Goal: Transaction & Acquisition: Obtain resource

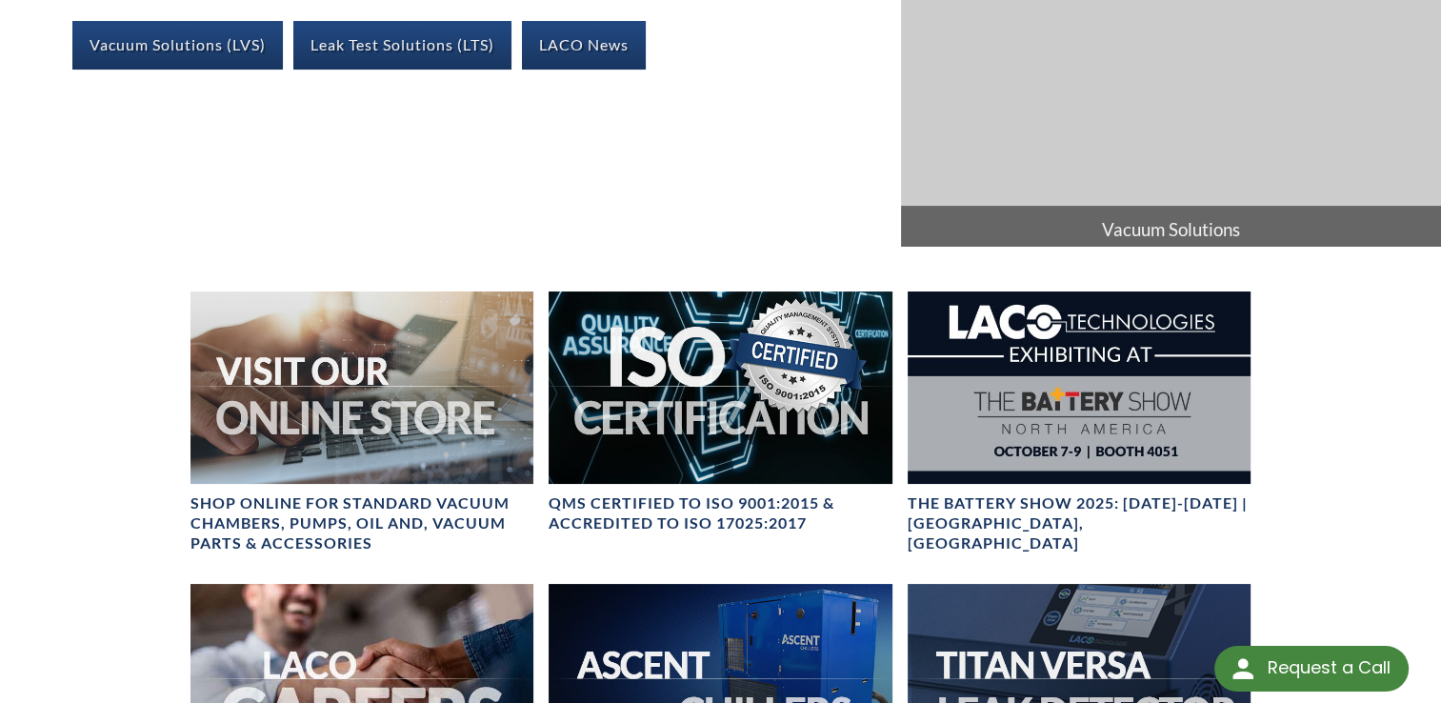
scroll to position [476, 0]
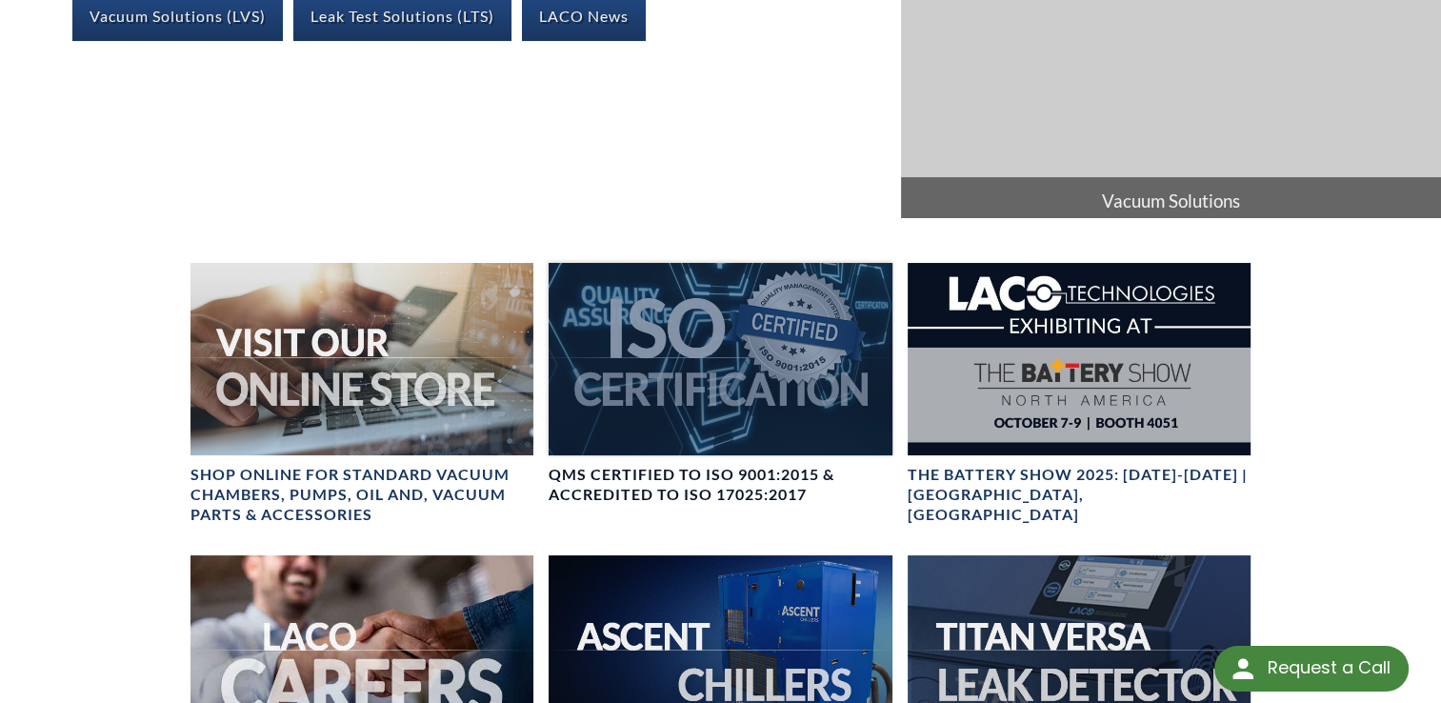
click at [669, 339] on div at bounding box center [720, 359] width 343 height 192
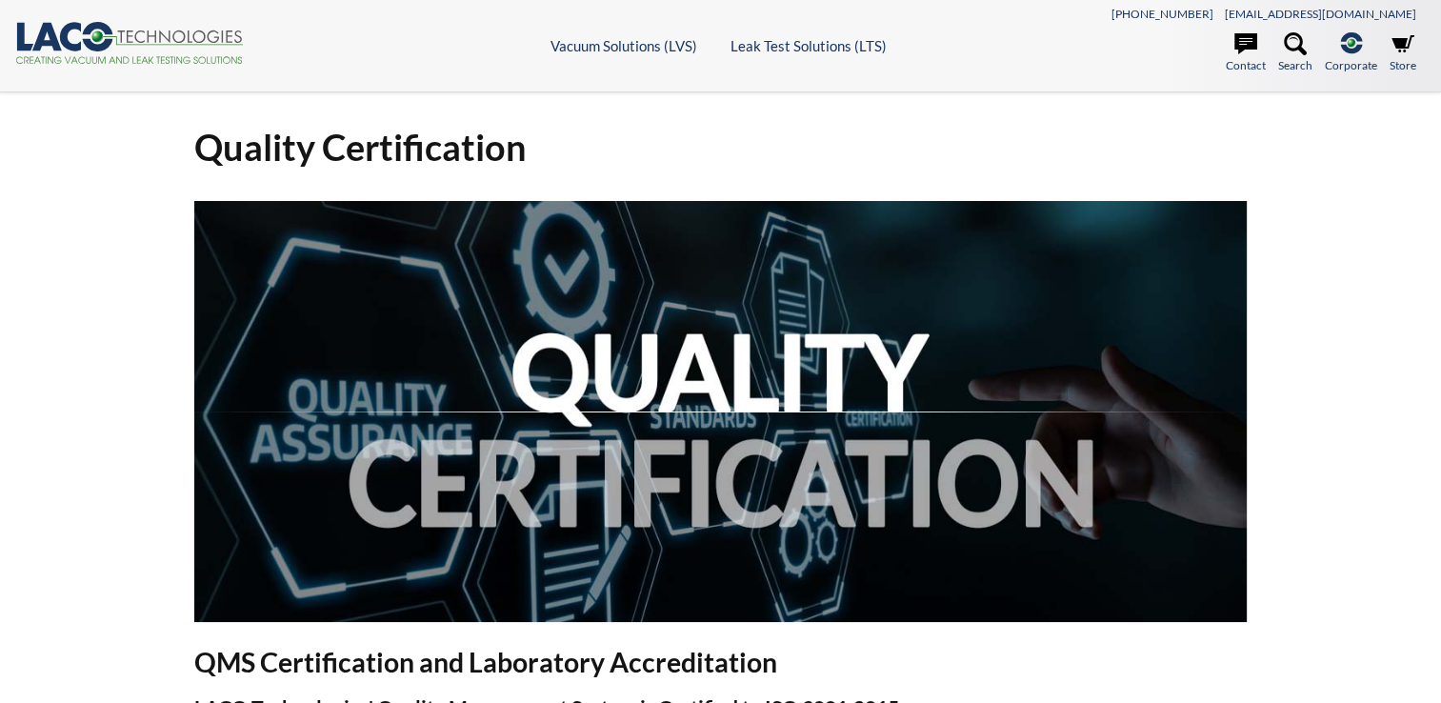
select select "Language Translate Widget"
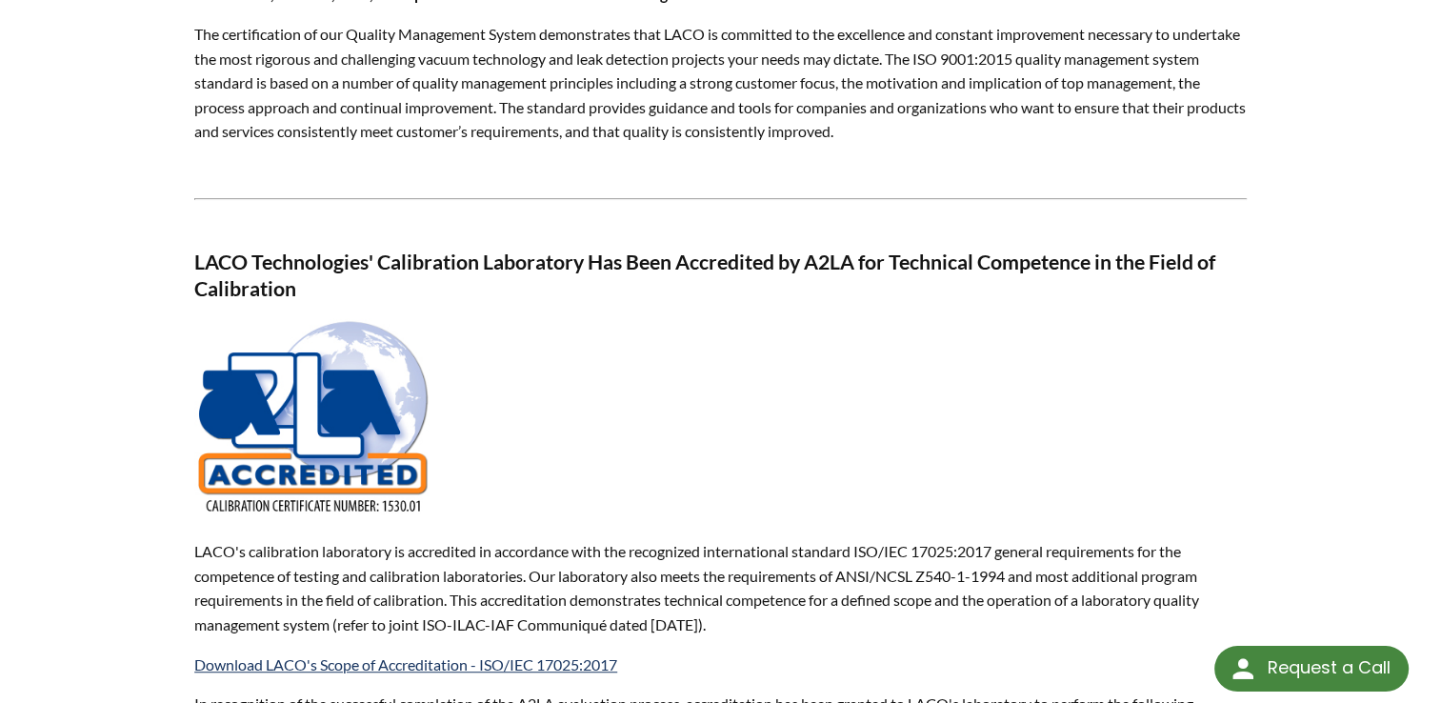
scroll to position [1143, 0]
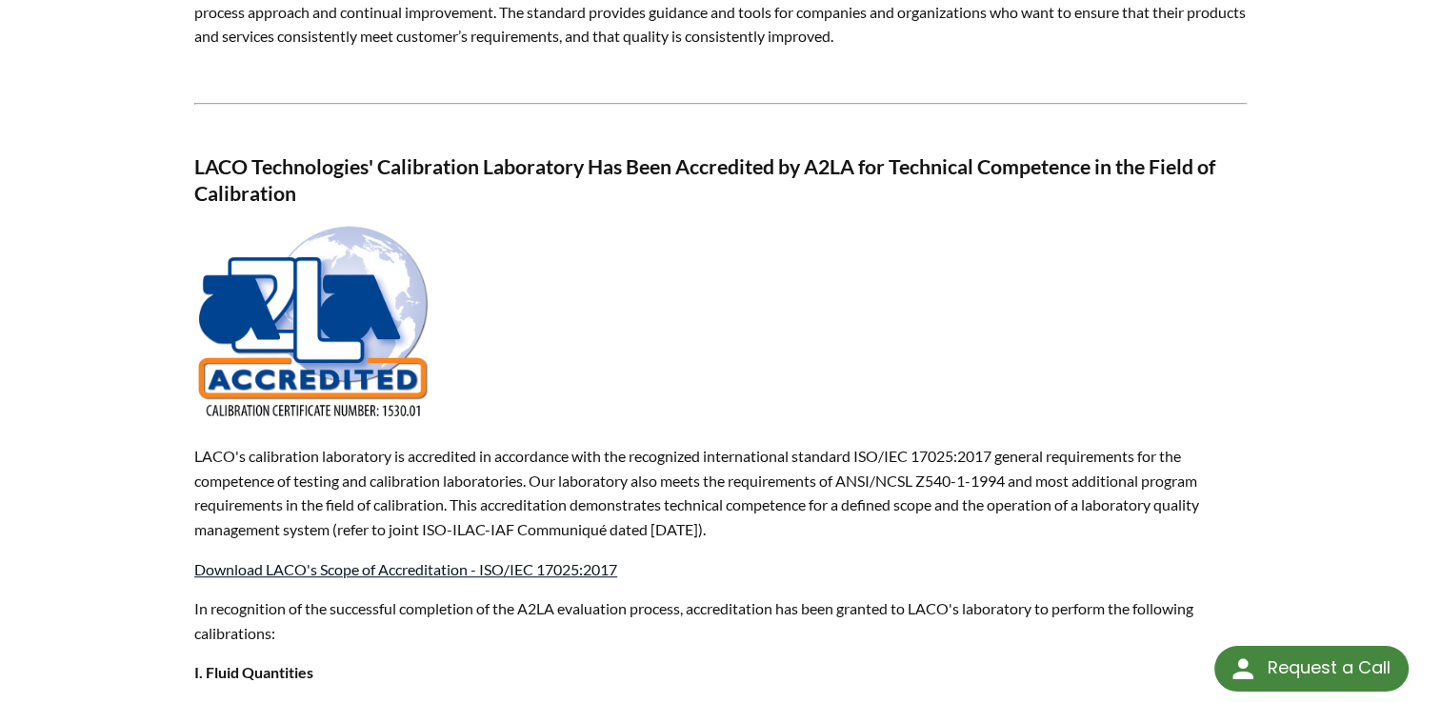
click at [564, 566] on link "Download LACO's Scope of Accreditation - ISO/IEC 17025:2017" at bounding box center [405, 569] width 423 height 18
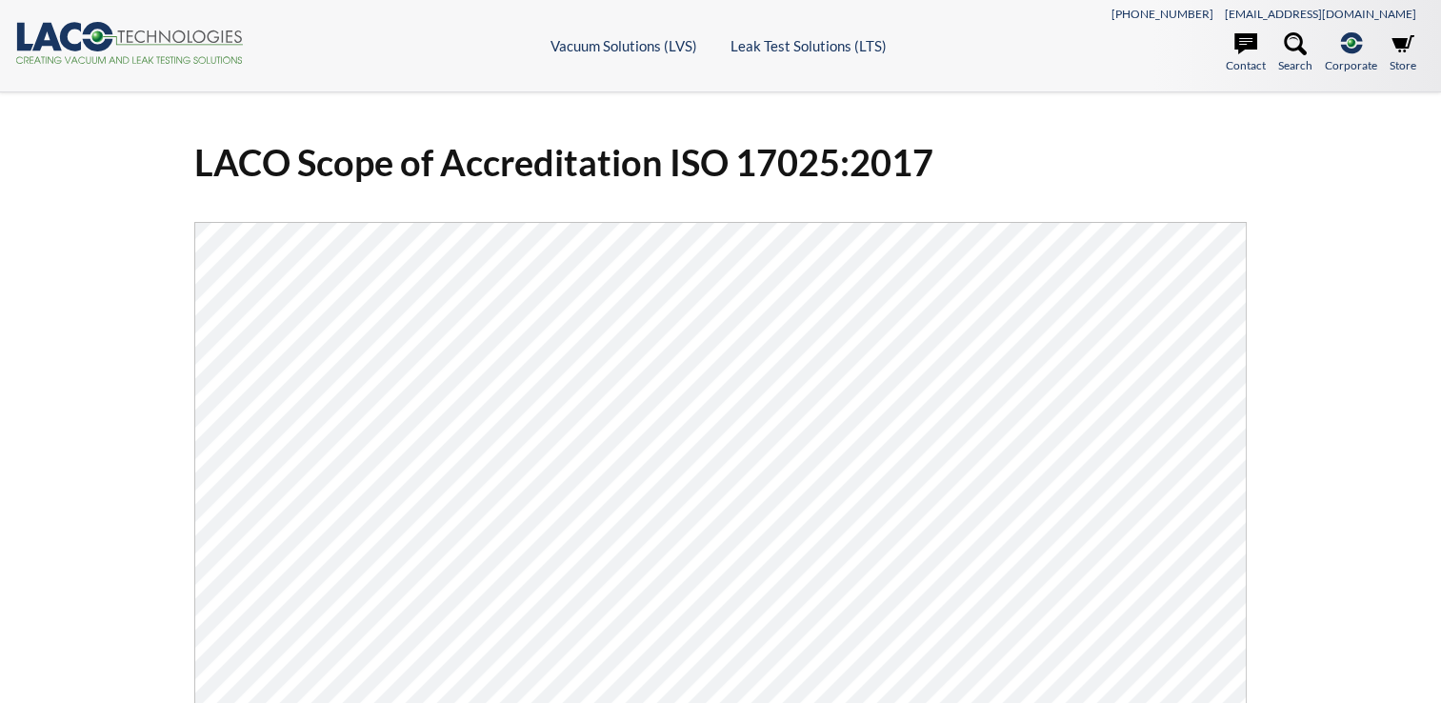
select select "Language Translate Widget"
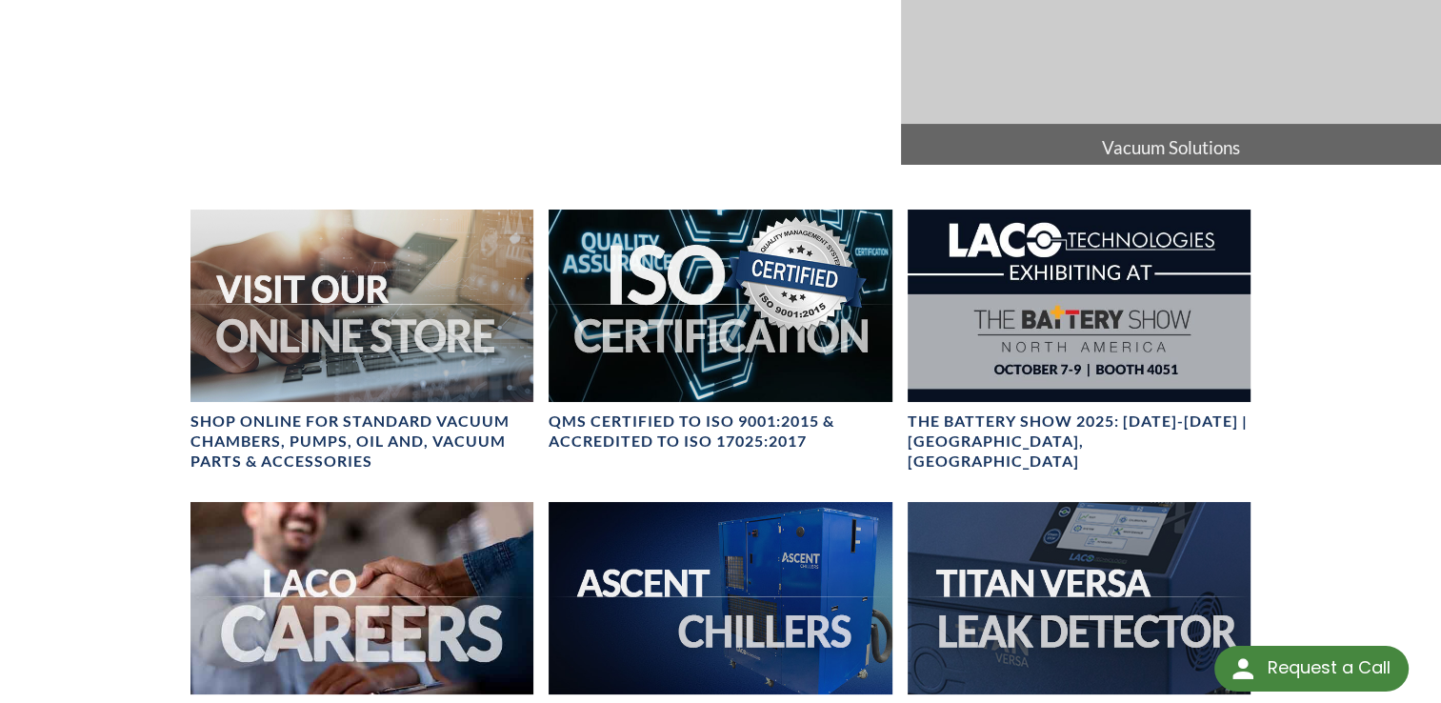
scroll to position [571, 0]
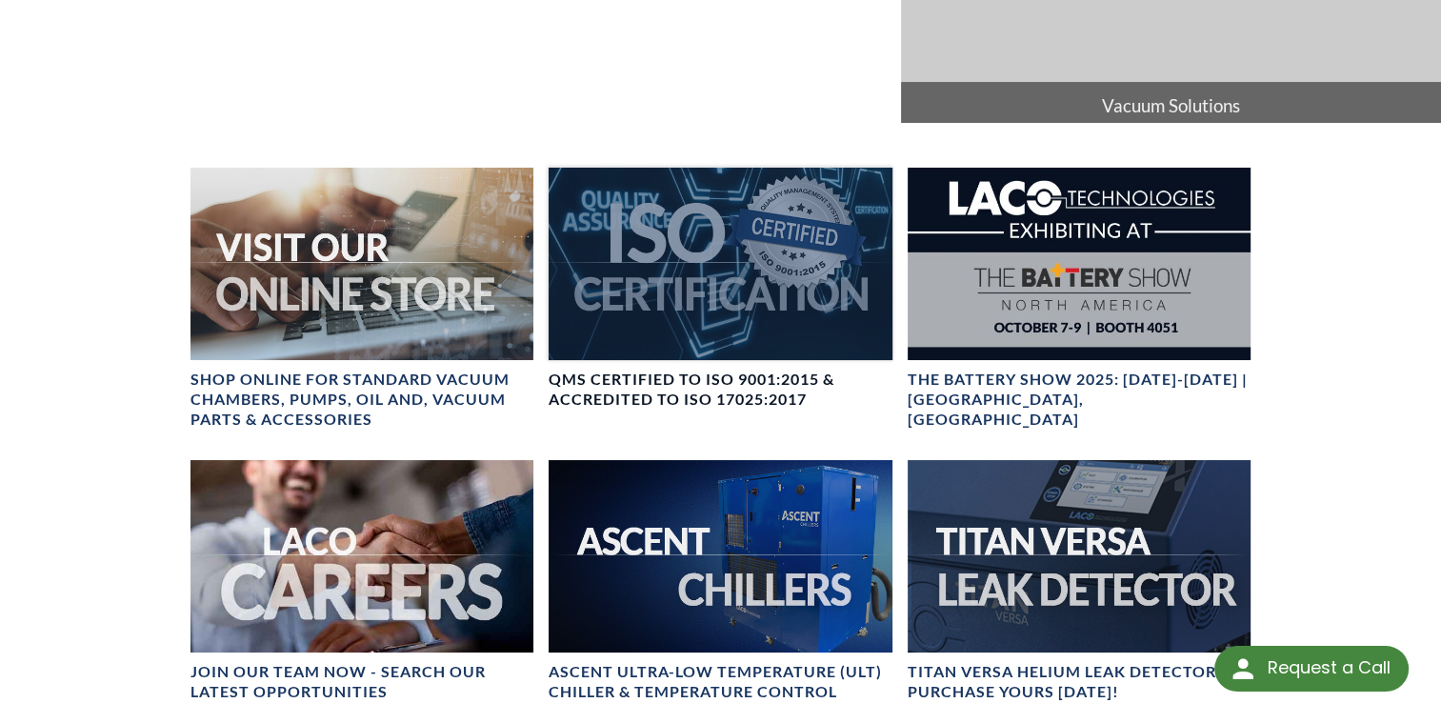
click at [718, 293] on div at bounding box center [720, 264] width 343 height 192
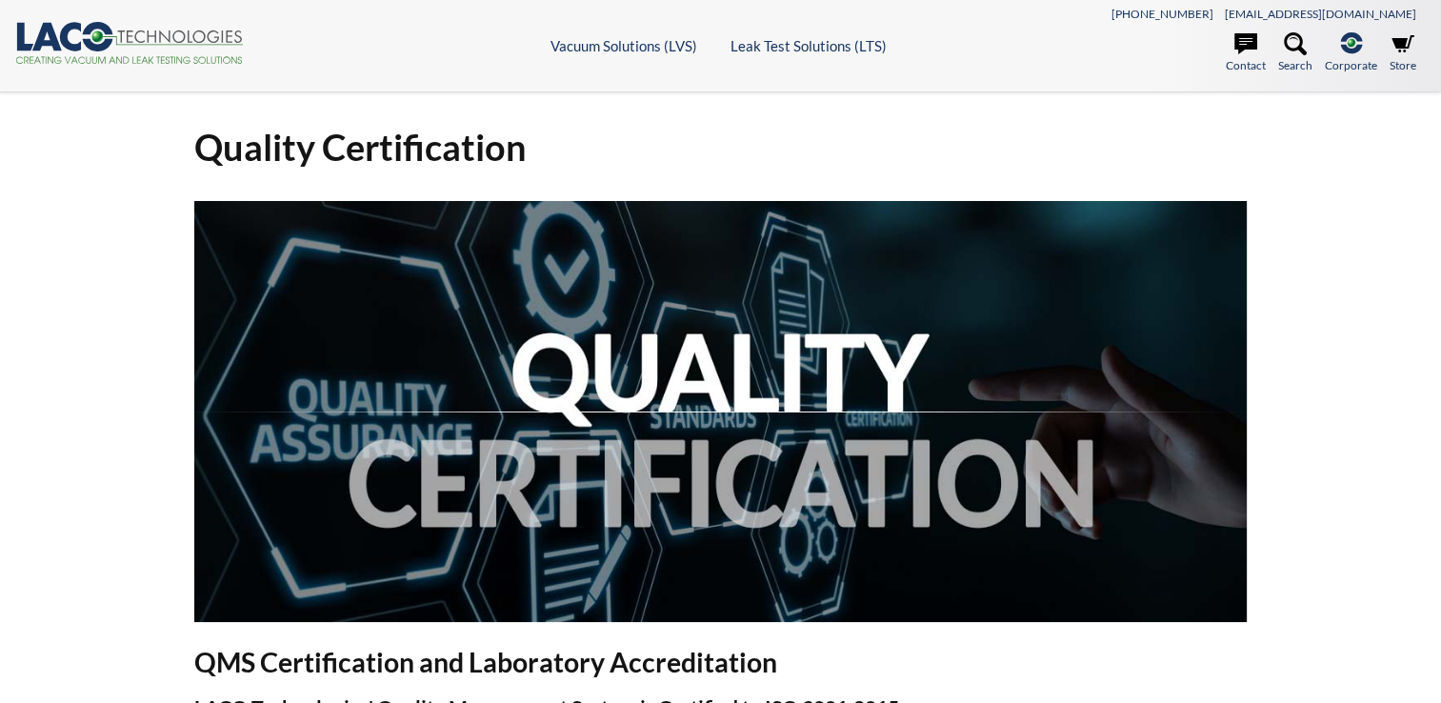
select select "Language Translate Widget"
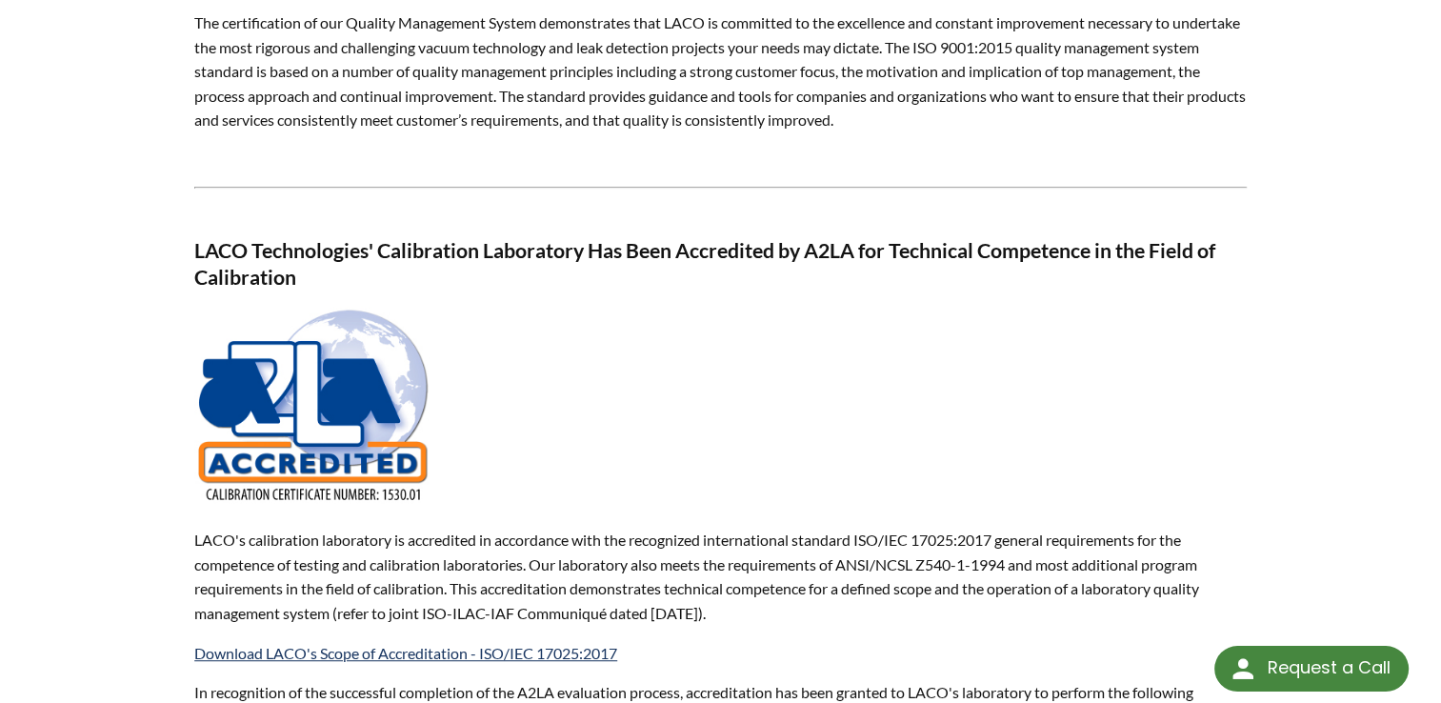
scroll to position [1143, 0]
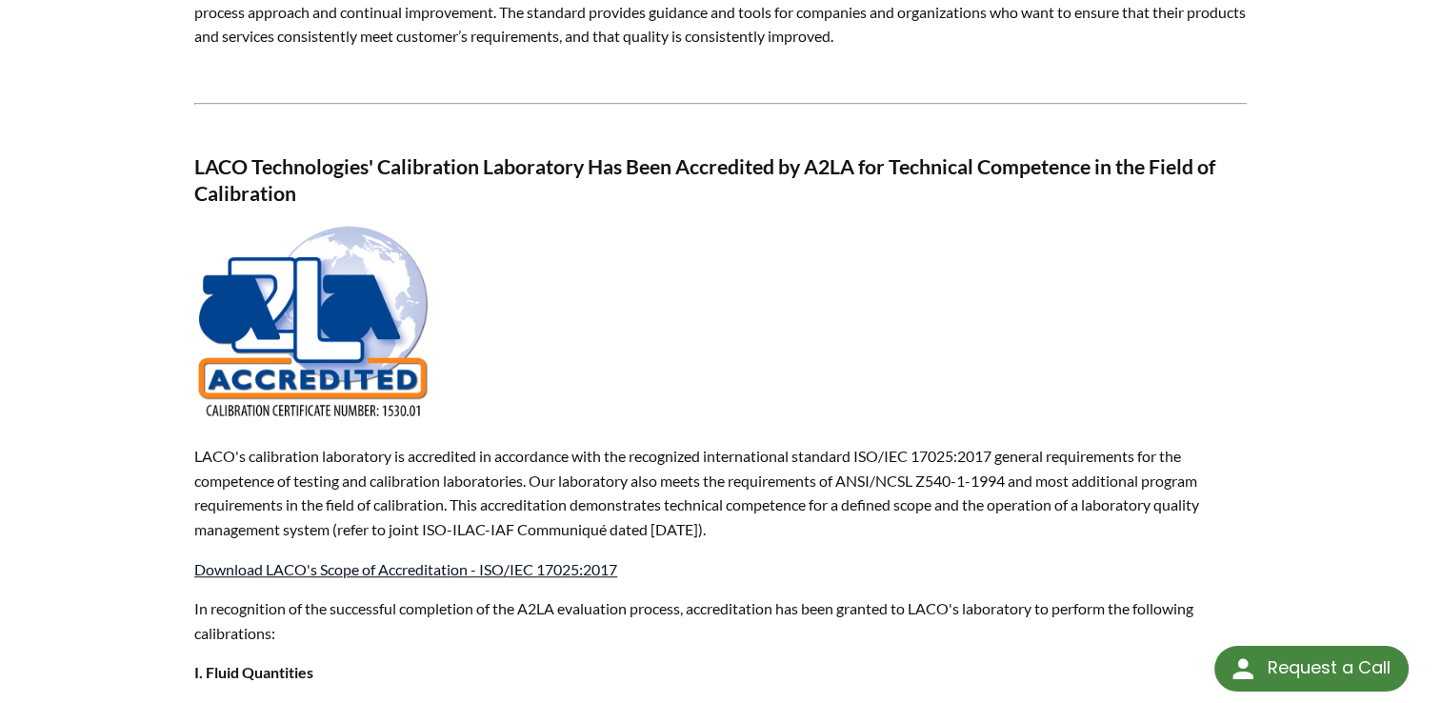
click at [562, 573] on link "Download LACO's Scope of Accreditation - ISO/IEC 17025:2017" at bounding box center [405, 569] width 423 height 18
click at [458, 570] on link "Download LACO's Scope of Accreditation - ISO/IEC 17025:2017" at bounding box center [405, 569] width 423 height 18
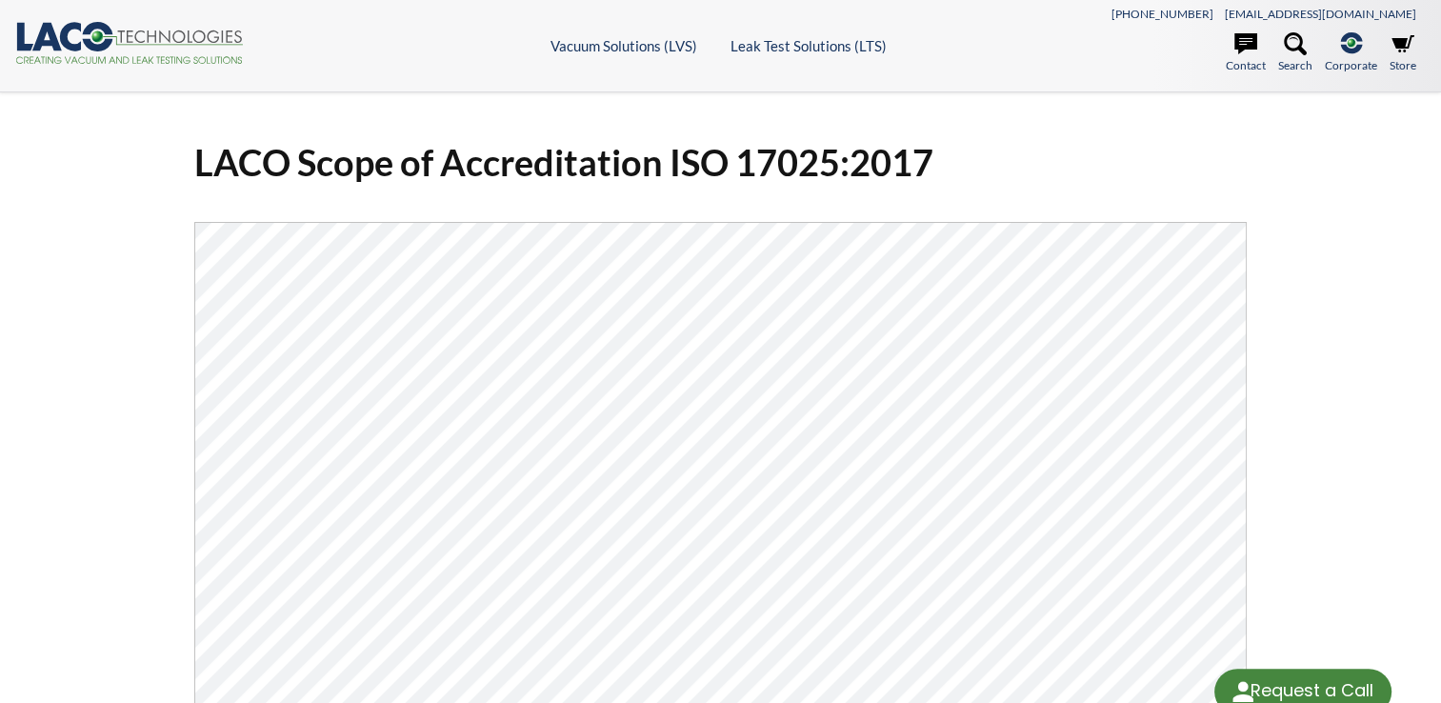
select select "Language Translate Widget"
